Goal: Find specific page/section: Find specific page/section

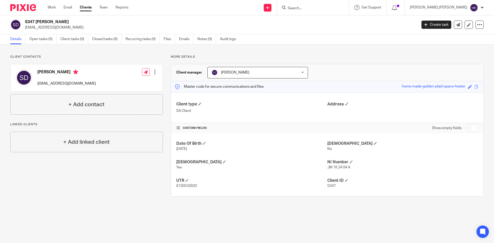
click at [333, 6] on input "Search" at bounding box center [310, 8] width 46 height 5
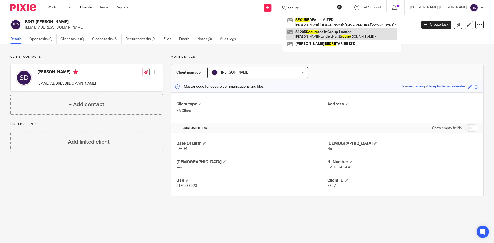
type input "secure"
click at [358, 36] on link at bounding box center [341, 34] width 111 height 12
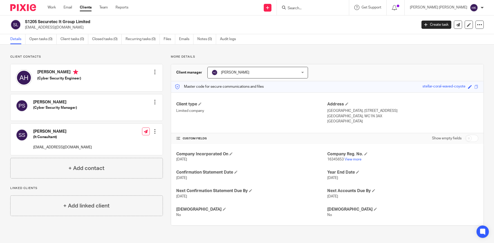
drag, startPoint x: 58, startPoint y: 27, endPoint x: 24, endPoint y: 27, distance: 34.5
click at [24, 27] on div "S1205 Securetec It Group Limited rrabone@live.co.uk" at bounding box center [211, 24] width 403 height 11
copy p "rrabone@live.co.uk"
click at [349, 12] on div at bounding box center [313, 7] width 72 height 15
click at [333, 7] on input "Search" at bounding box center [310, 8] width 46 height 5
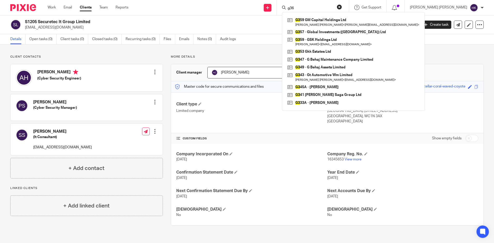
type input "g365"
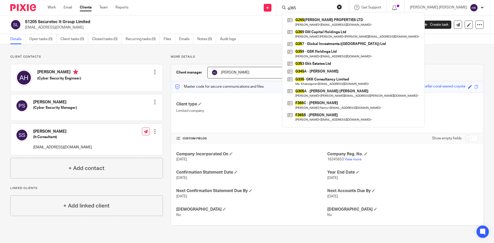
drag, startPoint x: 353, startPoint y: 8, endPoint x: 291, endPoint y: 15, distance: 62.4
click at [291, 15] on div "Work Email Clients Team Reports Work Email Clients Team Reports Settings Send n…" at bounding box center [247, 7] width 494 height 15
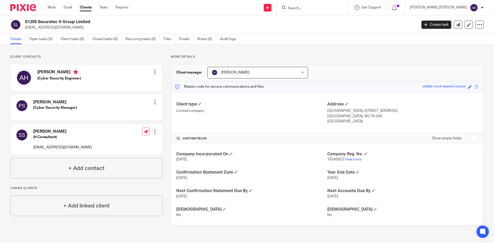
click at [333, 8] on input "Search" at bounding box center [310, 8] width 46 height 5
